Goal: Task Accomplishment & Management: Complete application form

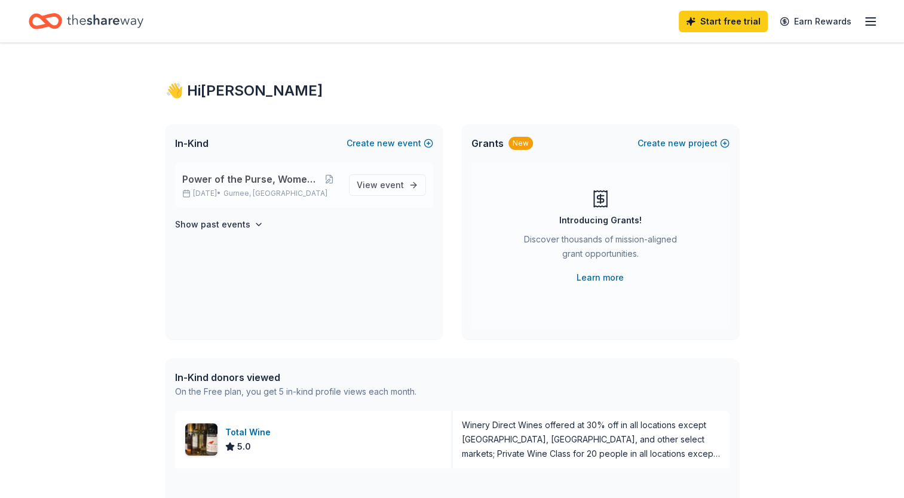
click at [223, 177] on span "Power of the Purse, Women United" at bounding box center [250, 179] width 137 height 14
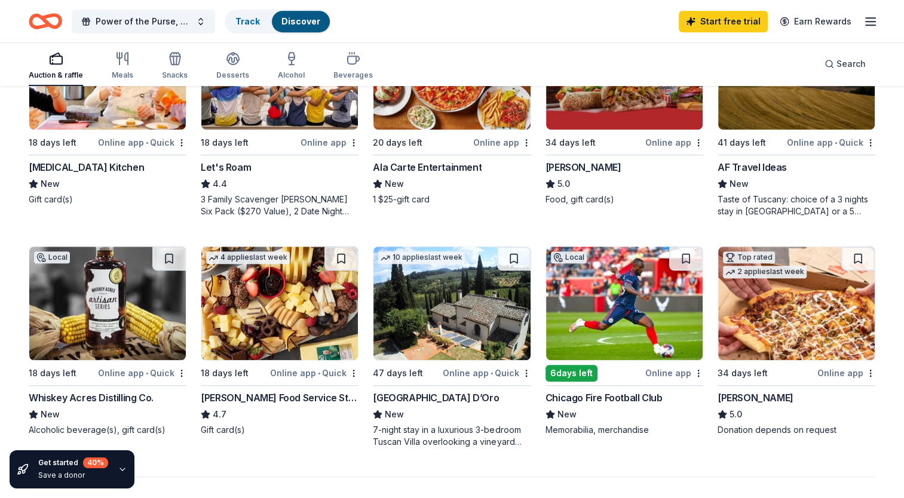
scroll to position [665, 0]
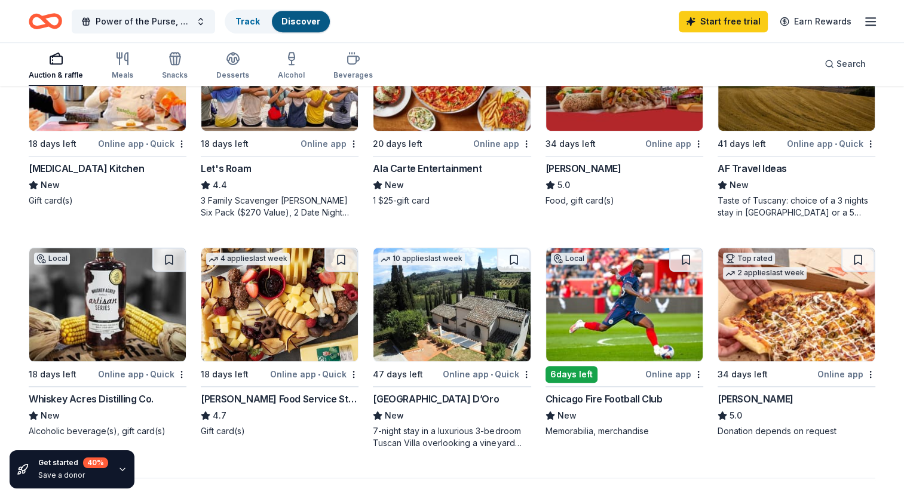
click at [379, 400] on div "Villa Sogni D’Oro" at bounding box center [436, 399] width 126 height 14
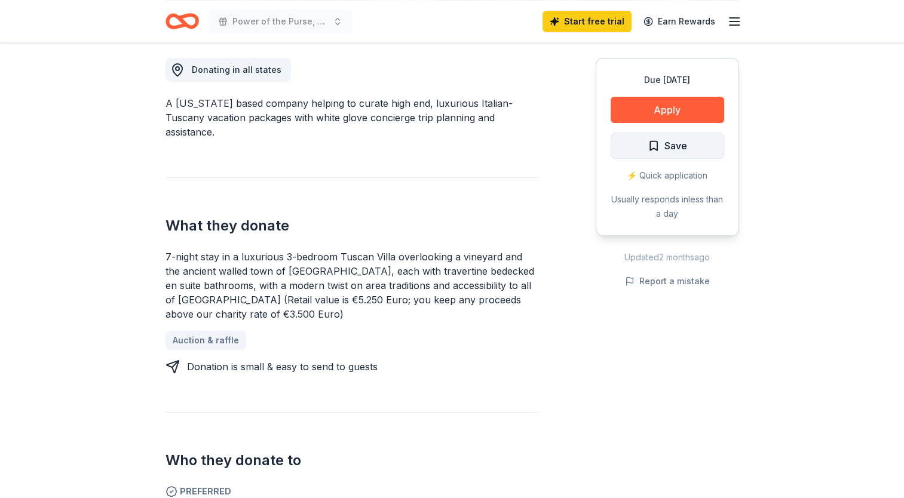
scroll to position [330, 0]
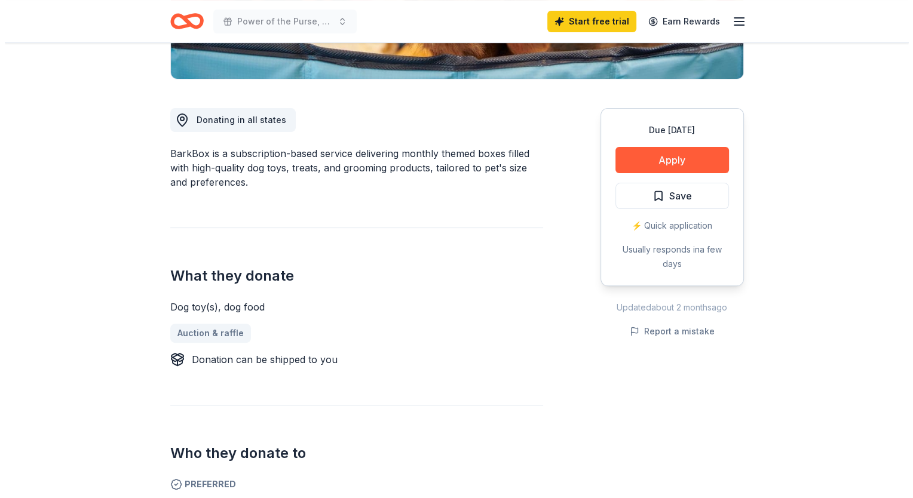
scroll to position [283, 0]
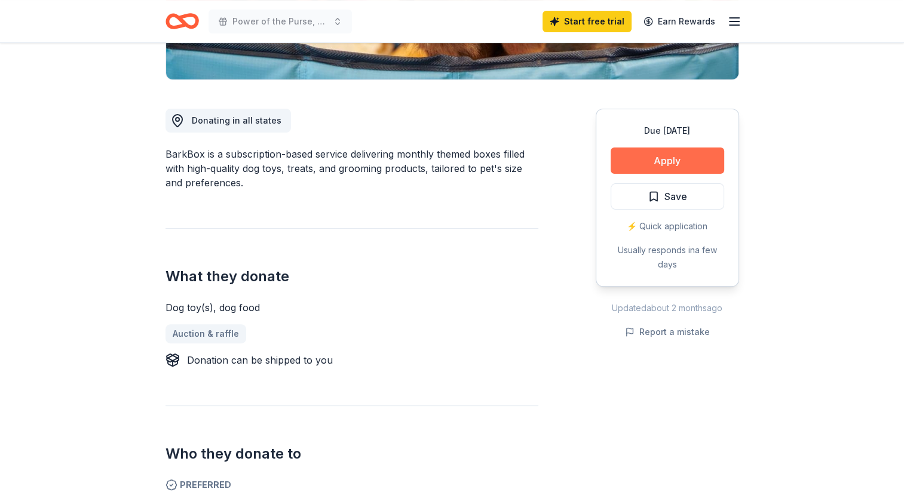
click at [694, 157] on button "Apply" at bounding box center [668, 161] width 114 height 26
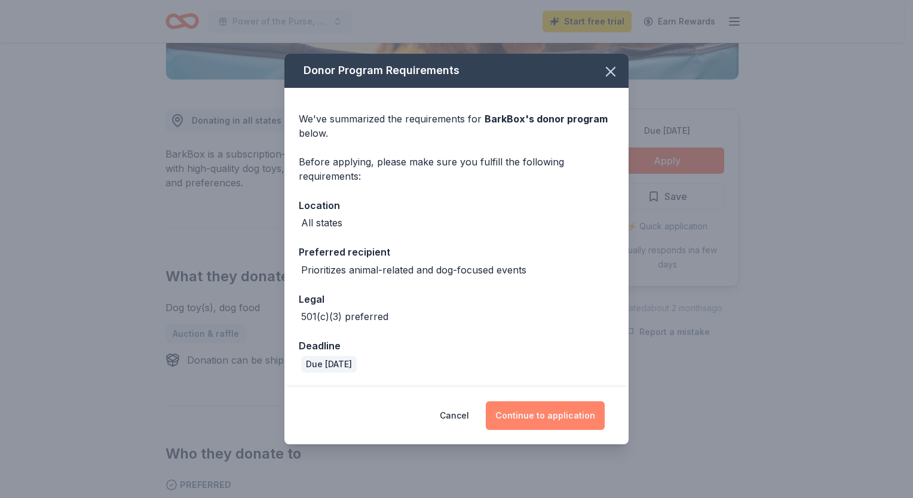
click at [522, 410] on button "Continue to application" at bounding box center [545, 416] width 119 height 29
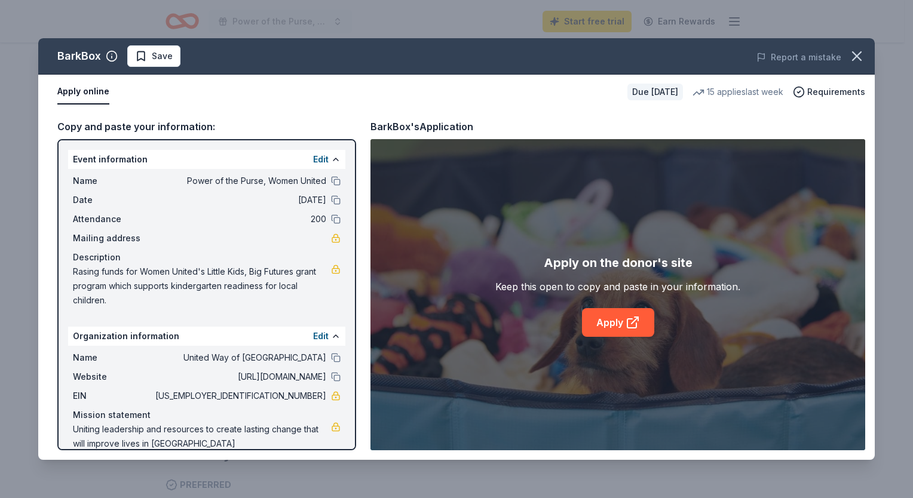
scroll to position [15, 0]
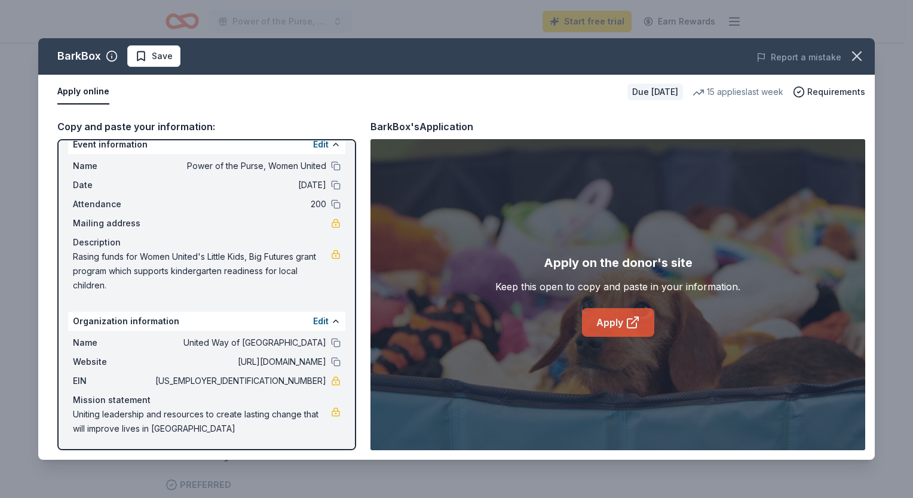
click at [638, 319] on icon at bounding box center [637, 319] width 4 height 4
